Goal: Task Accomplishment & Management: Use online tool/utility

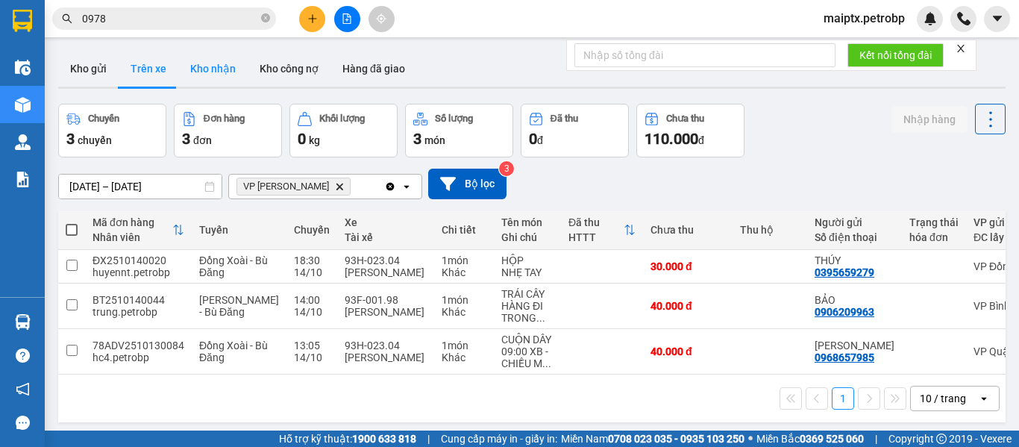
click at [189, 69] on button "Kho nhận" at bounding box center [212, 69] width 69 height 36
type input "[DATE] – [DATE]"
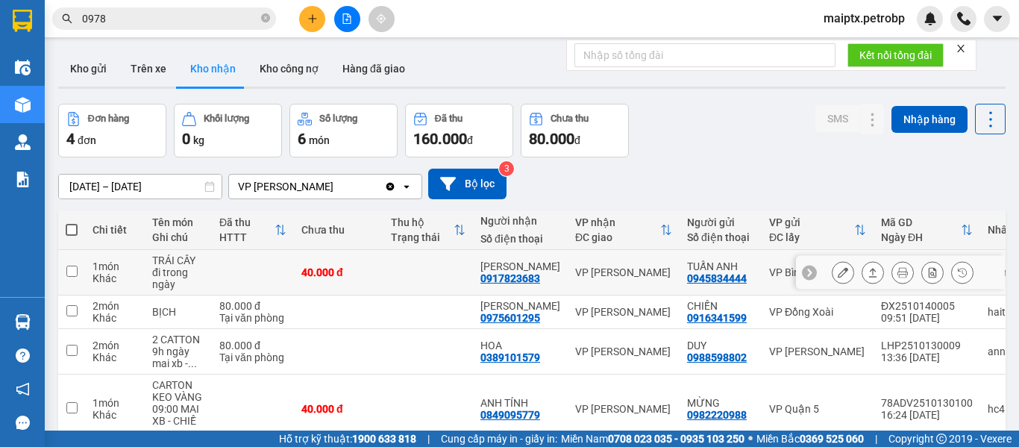
click at [832, 274] on button at bounding box center [842, 272] width 21 height 26
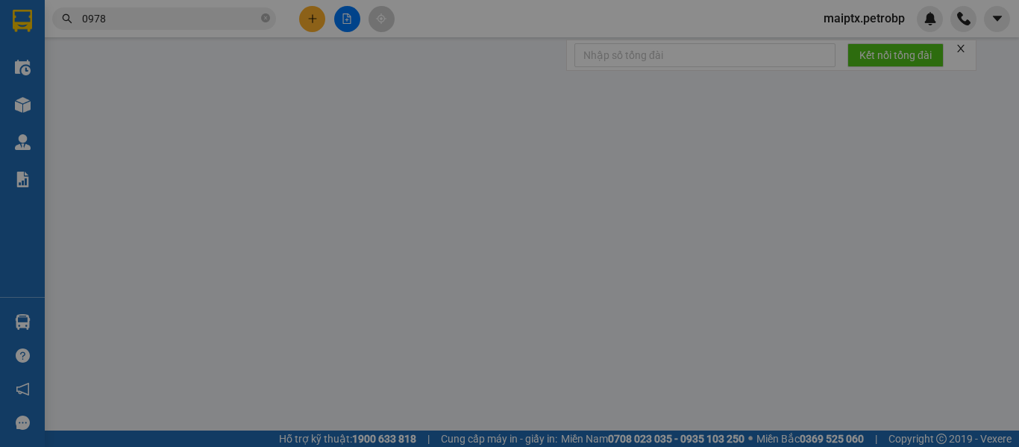
type input "0945834444"
type input "TUẤN ANH"
type input "0917823683"
type input "[PERSON_NAME]"
type input "40.000"
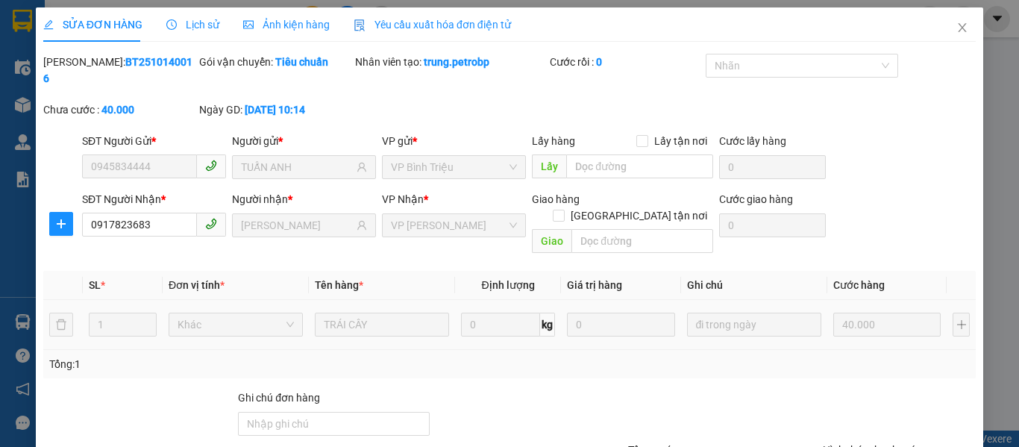
click at [122, 66] on b "BT2510140016" at bounding box center [117, 70] width 149 height 28
copy b "BT2510140016"
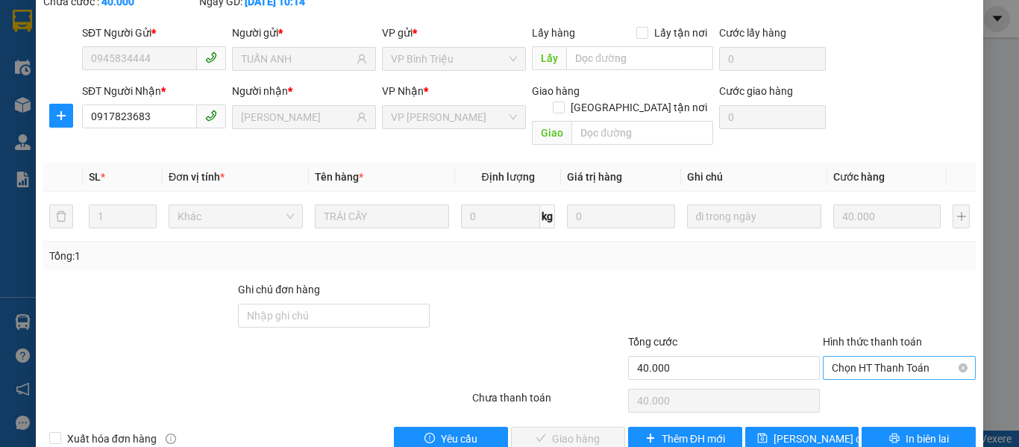
click at [842, 356] on span "Chọn HT Thanh Toán" at bounding box center [898, 367] width 135 height 22
click at [837, 360] on div "Tại văn phòng" at bounding box center [889, 364] width 133 height 16
type input "0"
click at [597, 426] on button "Giao hàng" at bounding box center [568, 438] width 114 height 24
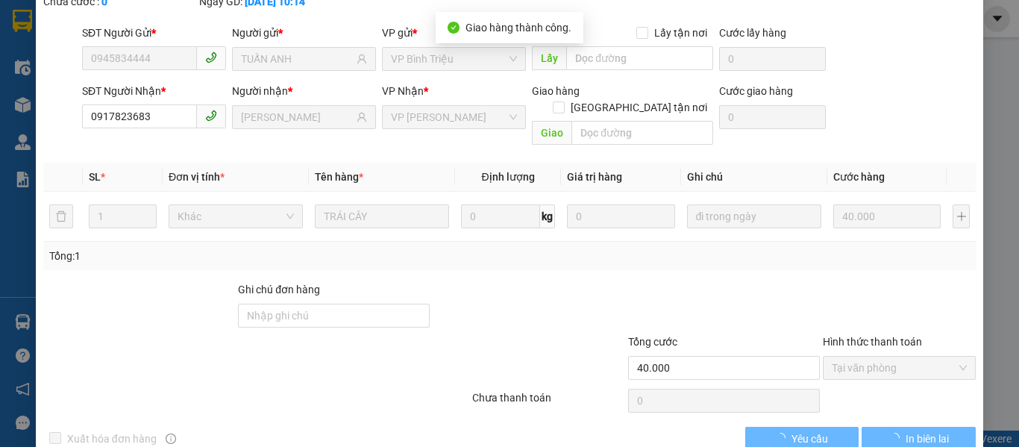
scroll to position [0, 0]
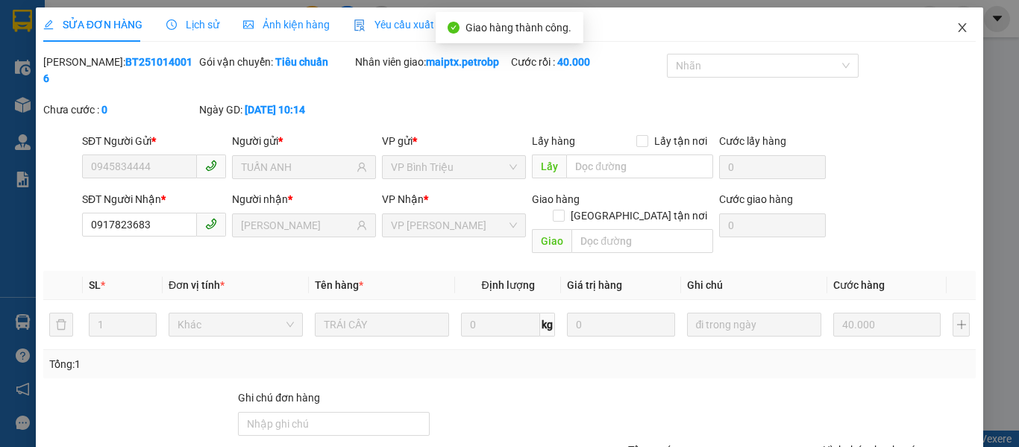
click at [957, 22] on span "Close" at bounding box center [962, 28] width 42 height 42
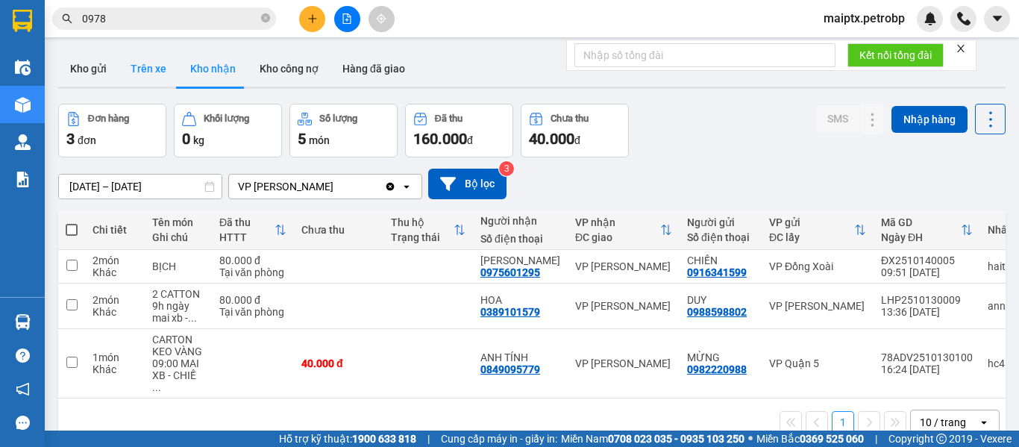
click at [147, 61] on button "Trên xe" at bounding box center [149, 69] width 60 height 36
type input "[DATE] – [DATE]"
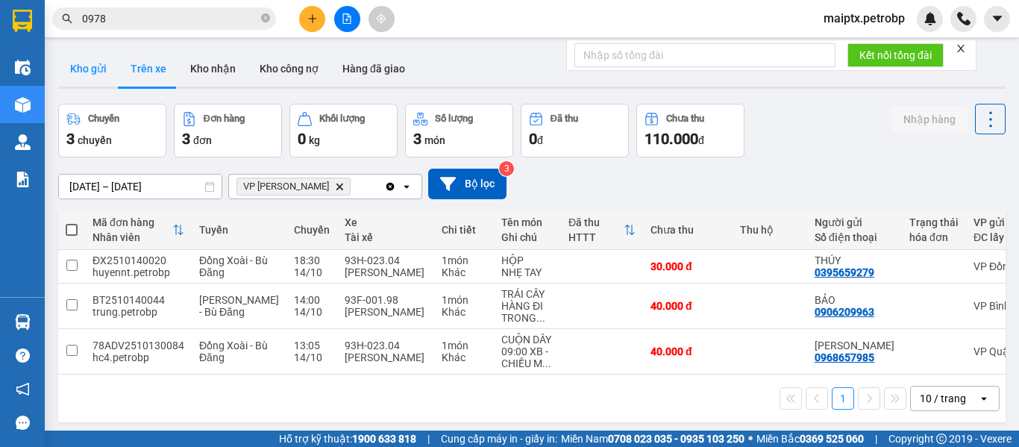
click at [87, 69] on button "Kho gửi" at bounding box center [88, 69] width 60 height 36
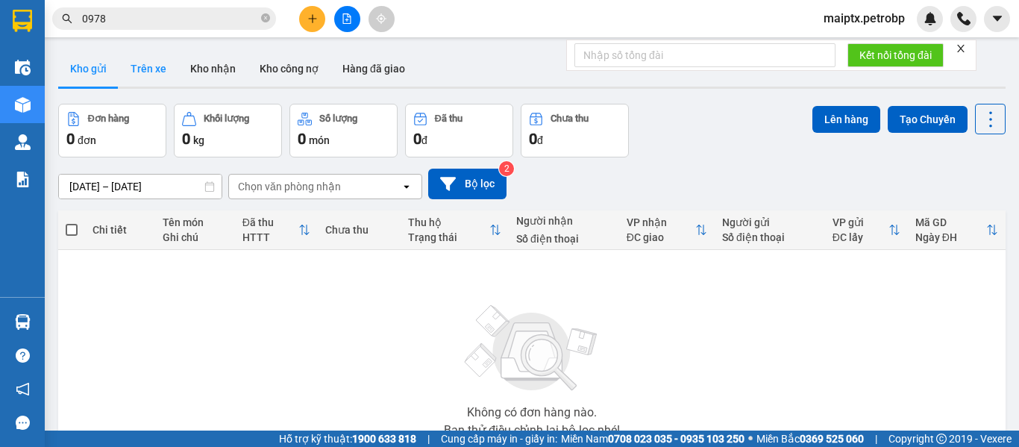
click at [145, 70] on button "Trên xe" at bounding box center [149, 69] width 60 height 36
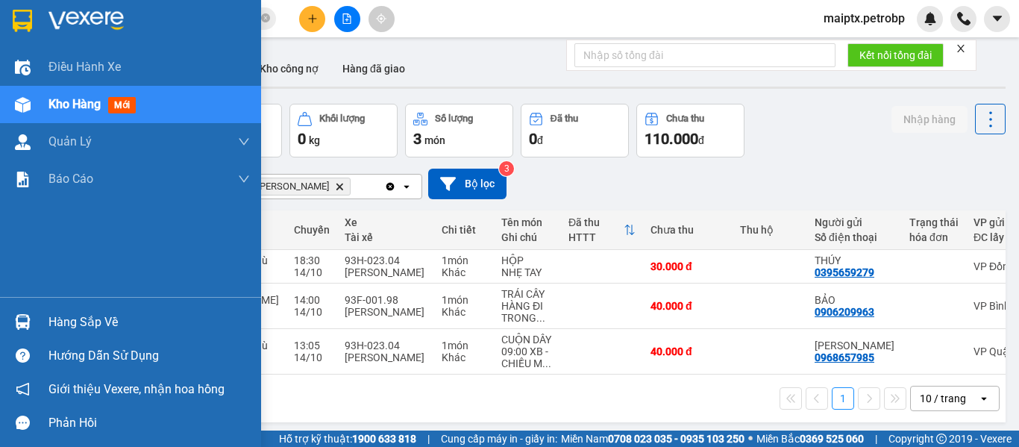
click at [30, 318] on img at bounding box center [23, 322] width 16 height 16
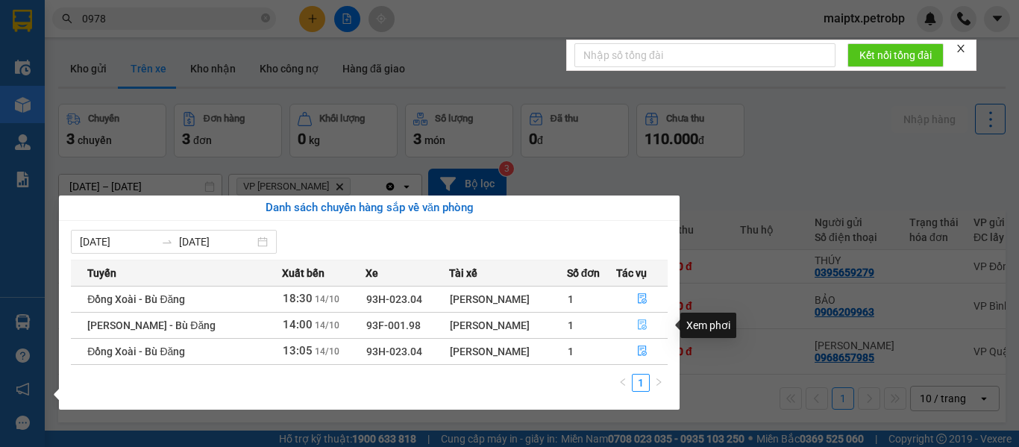
click at [640, 325] on icon "file-done" at bounding box center [642, 324] width 10 height 10
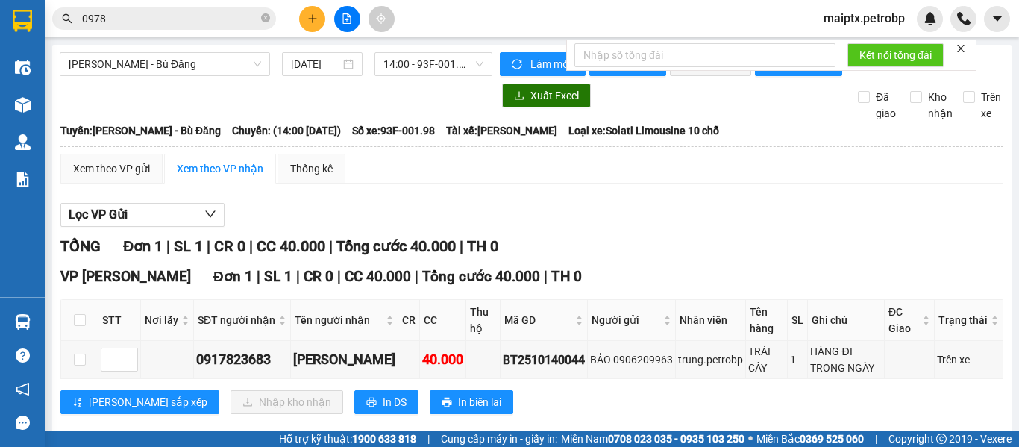
scroll to position [38, 0]
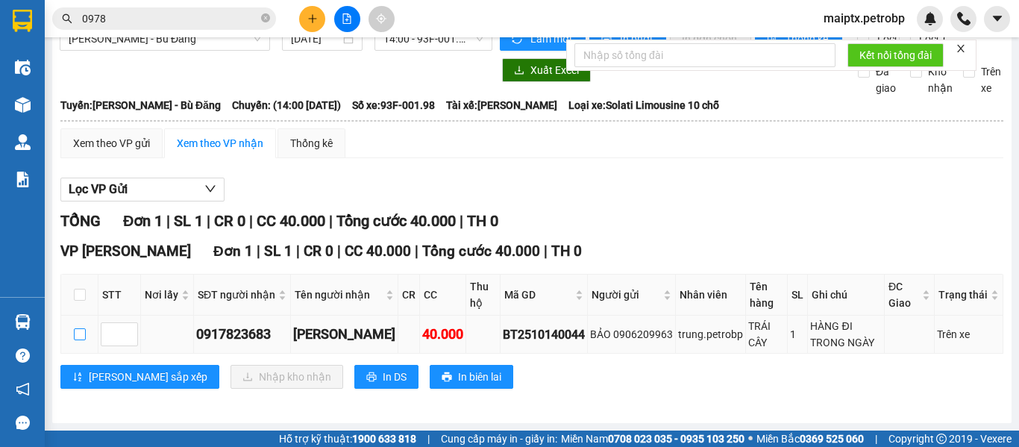
click at [81, 339] on input "checkbox" at bounding box center [80, 334] width 12 height 12
checkbox input "true"
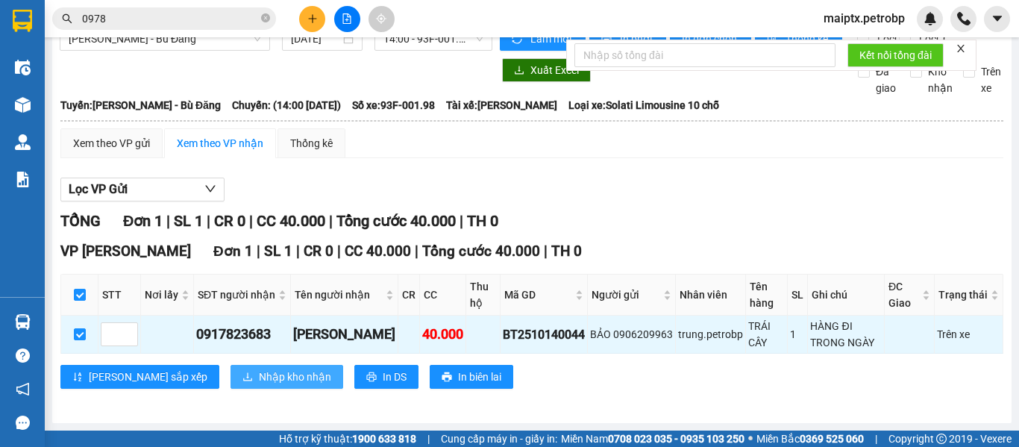
click at [242, 386] on button "Nhập kho nhận" at bounding box center [286, 377] width 113 height 24
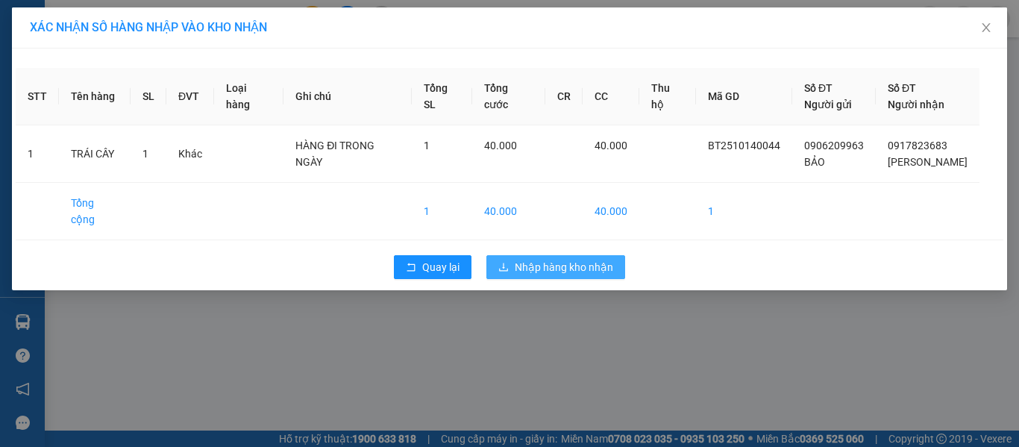
click at [544, 259] on span "Nhập hàng kho nhận" at bounding box center [563, 267] width 98 height 16
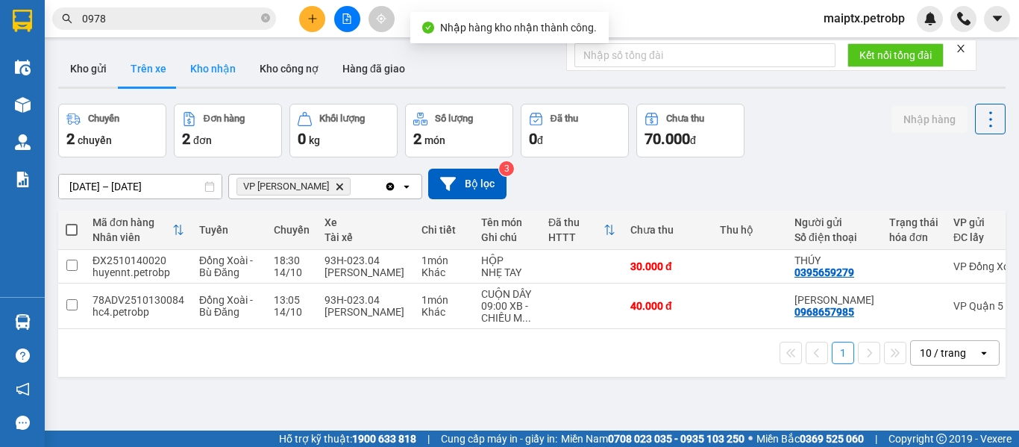
click at [227, 78] on button "Kho nhận" at bounding box center [212, 69] width 69 height 36
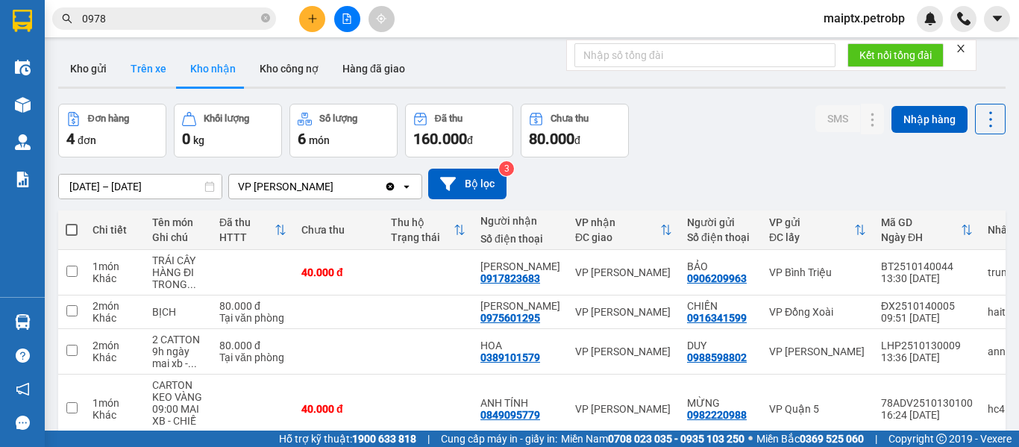
click at [130, 65] on button "Trên xe" at bounding box center [149, 69] width 60 height 36
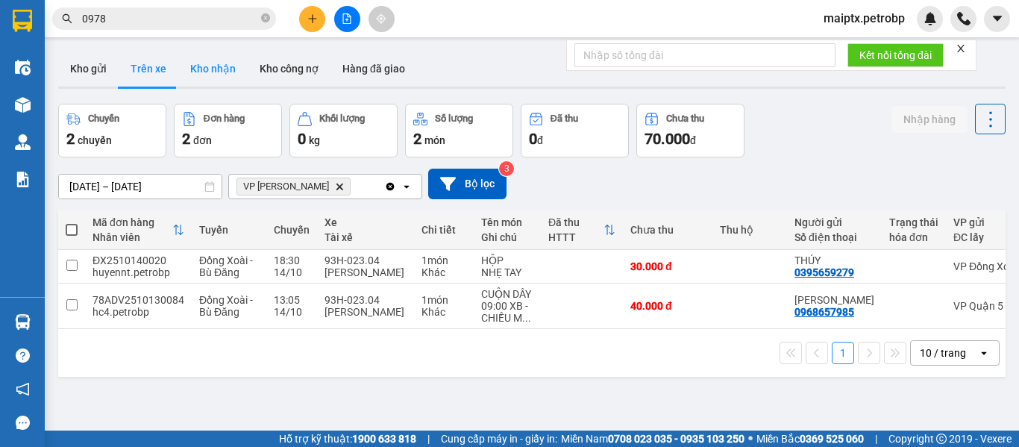
click at [193, 75] on button "Kho nhận" at bounding box center [212, 69] width 69 height 36
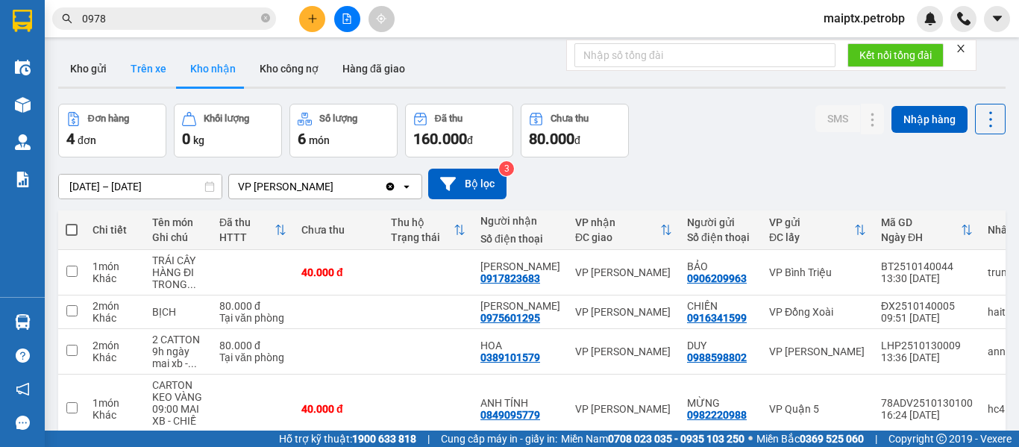
click at [153, 70] on button "Trên xe" at bounding box center [149, 69] width 60 height 36
type input "[DATE] – [DATE]"
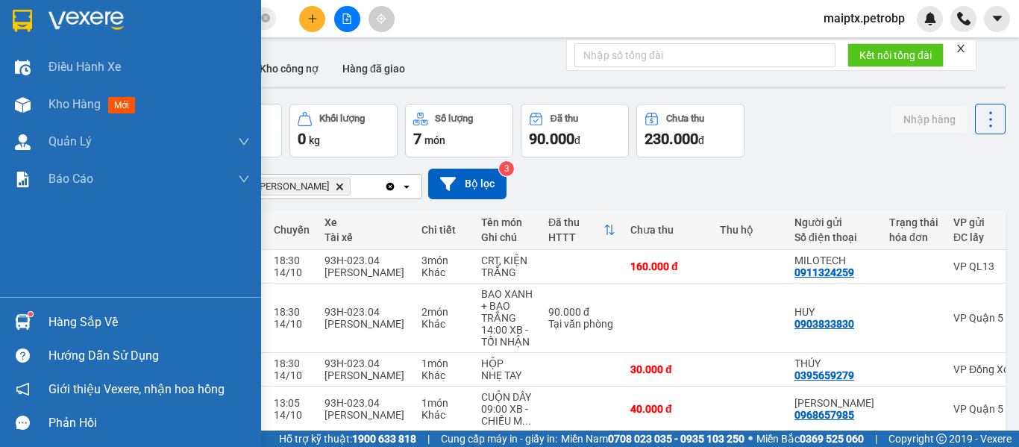
click at [31, 316] on div at bounding box center [23, 322] width 26 height 26
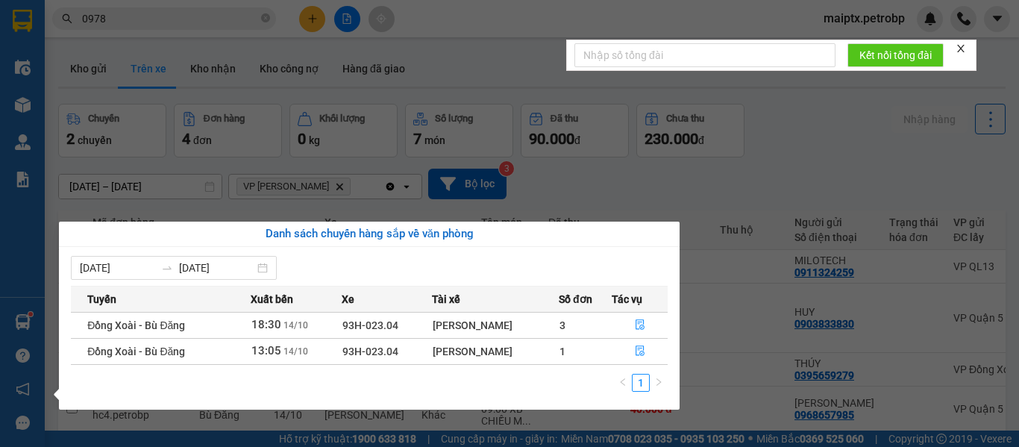
click at [447, 95] on section "Kết quả tìm kiếm ( 7893 ) Bộ lọc Mã ĐH Trạng thái Món hàng Tổng cước Chưa cước …" at bounding box center [509, 223] width 1019 height 447
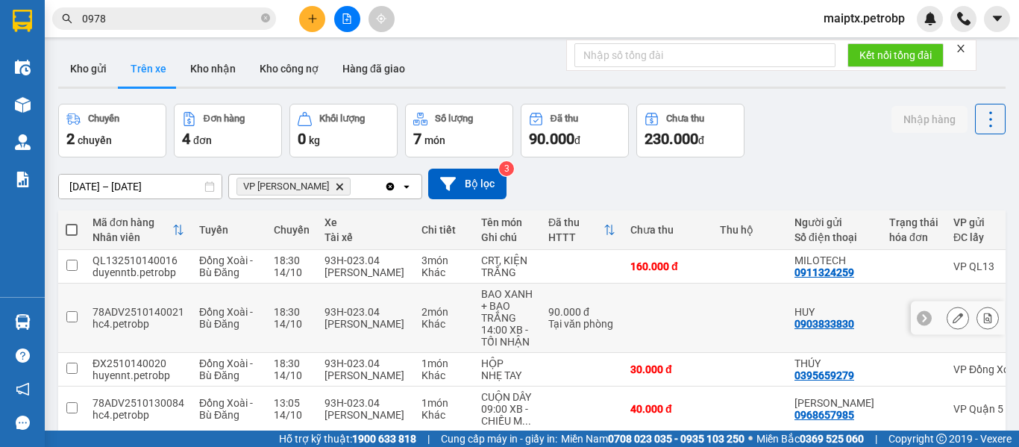
scroll to position [92, 0]
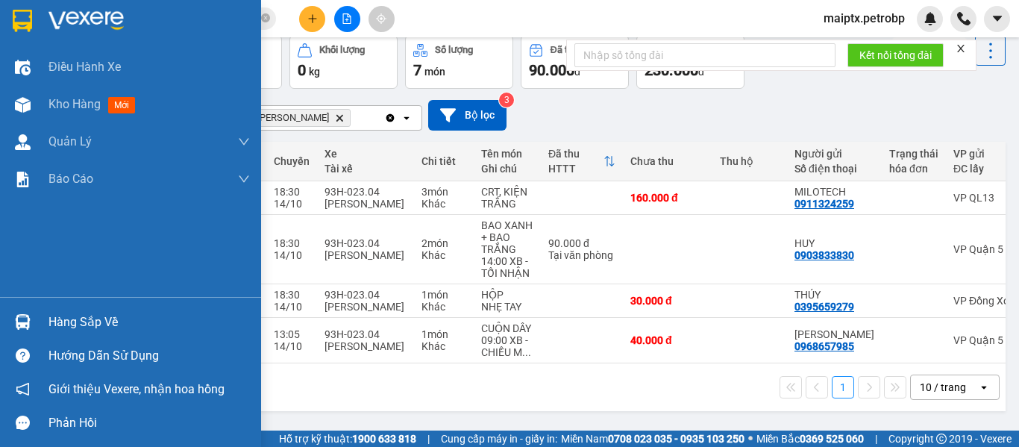
click at [23, 333] on div at bounding box center [23, 322] width 26 height 26
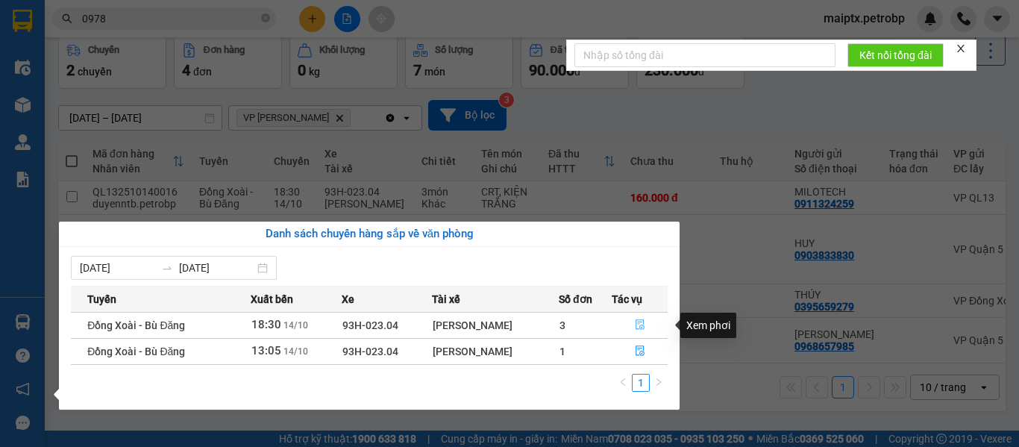
click at [648, 325] on button "button" at bounding box center [639, 325] width 54 height 24
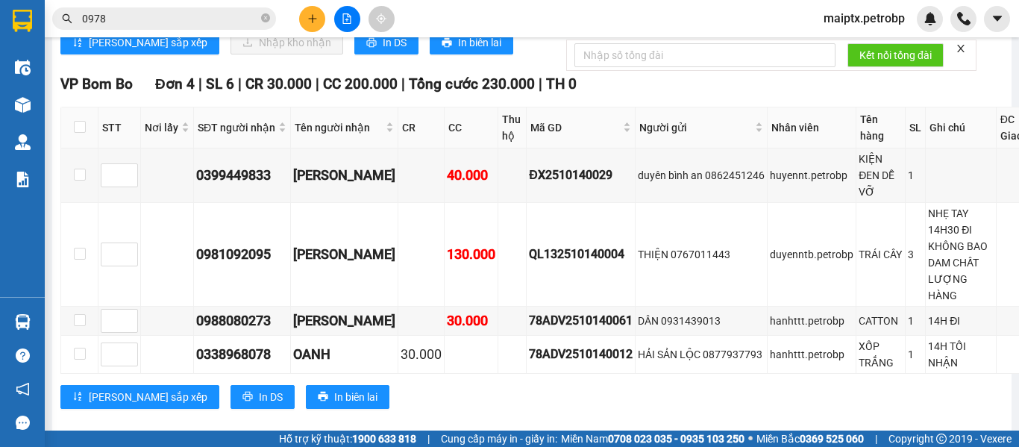
scroll to position [820, 0]
